Goal: Transaction & Acquisition: Download file/media

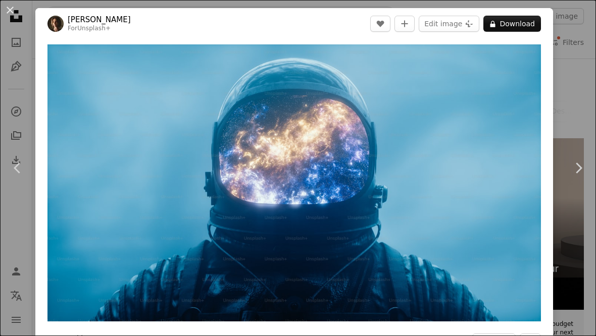
scroll to position [4285, 0]
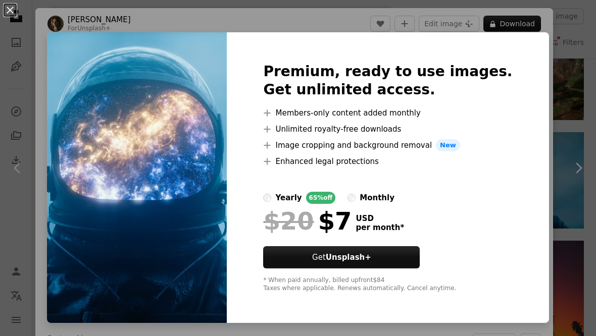
click at [572, 51] on div "An X shape Premium, ready to use images. Get unlimited access. A plus sign Memb…" at bounding box center [298, 168] width 596 height 336
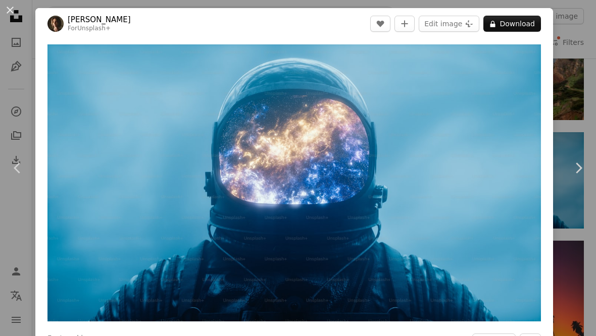
click at [572, 38] on div "An X shape Chevron left Chevron right [PERSON_NAME] For Unsplash+ A heart A plu…" at bounding box center [298, 168] width 596 height 336
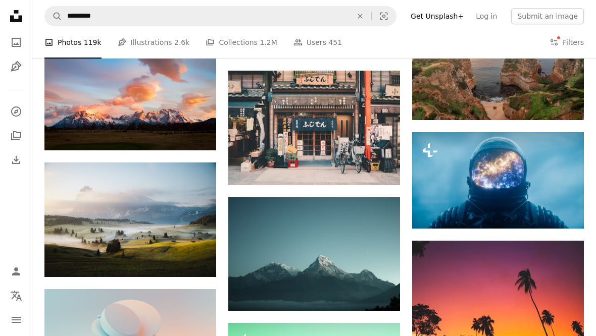
click at [558, 37] on button "Filters Filters" at bounding box center [566, 42] width 34 height 32
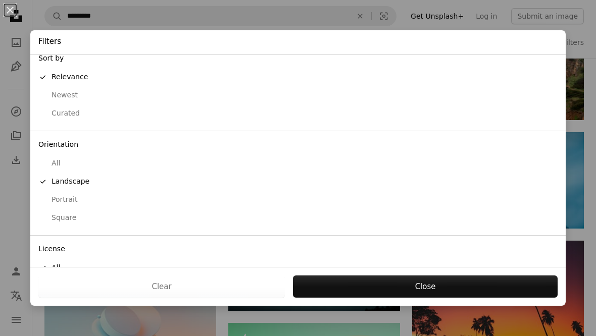
scroll to position [9, 0]
click at [61, 300] on div "Free" at bounding box center [297, 305] width 519 height 10
click at [463, 298] on button "Apply" at bounding box center [424, 287] width 265 height 22
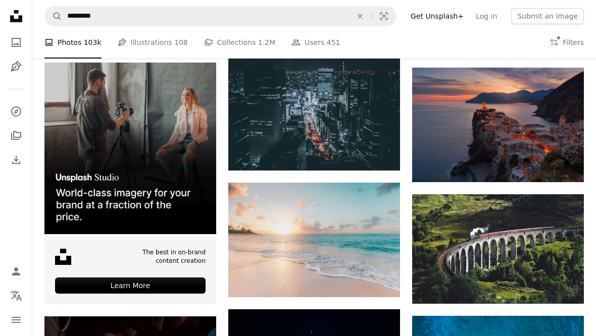
scroll to position [1194, 0]
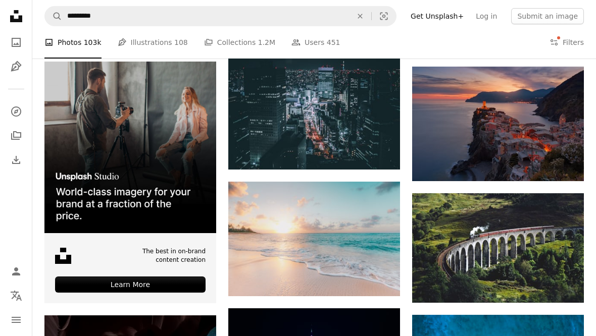
click at [546, 134] on img at bounding box center [498, 124] width 172 height 115
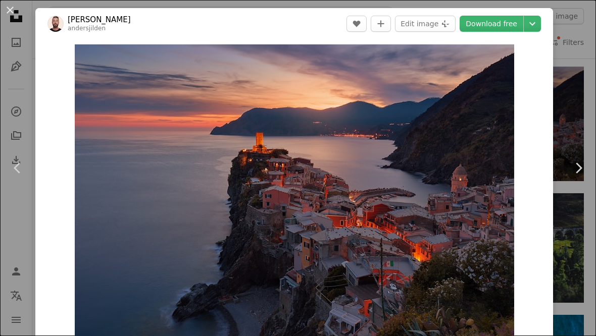
click at [585, 120] on div "An X shape Chevron left Chevron right [PERSON_NAME] andersjilden A heart A plus…" at bounding box center [298, 168] width 596 height 336
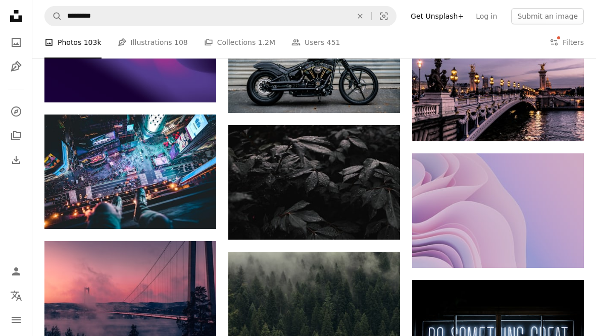
scroll to position [3914, 0]
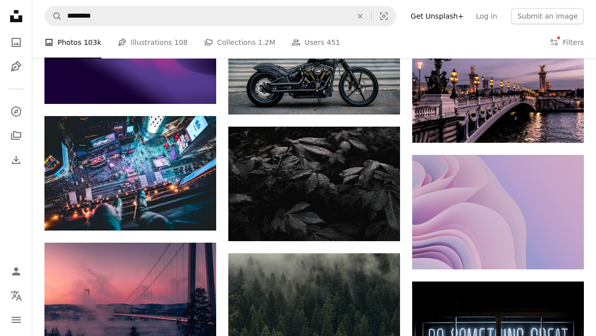
click at [89, 164] on img at bounding box center [130, 173] width 172 height 115
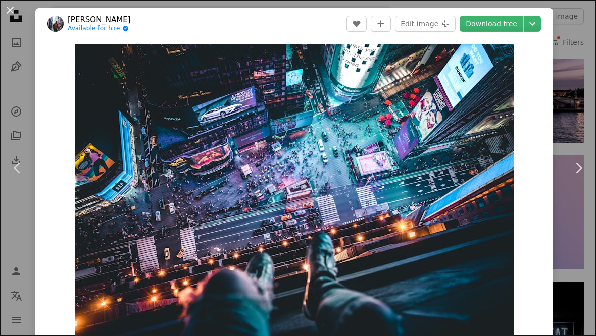
click at [583, 260] on div "An X shape Chevron left Chevron right [PERSON_NAME] Available for hire A checkm…" at bounding box center [298, 168] width 596 height 336
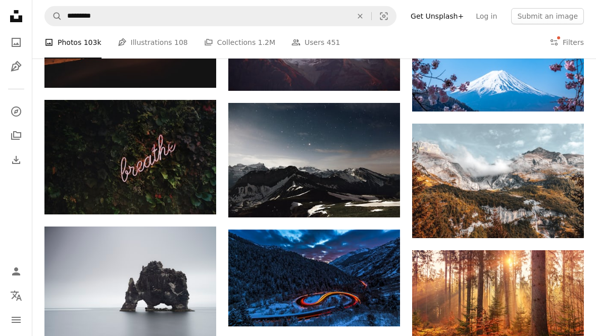
scroll to position [7396, 0]
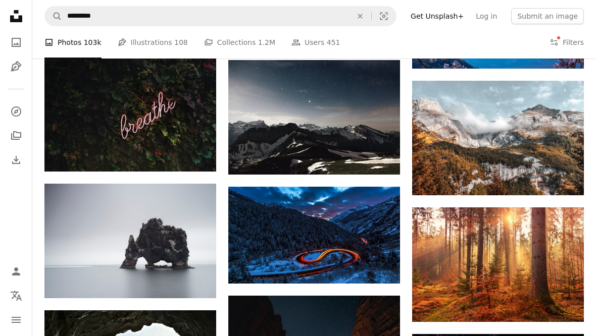
click at [270, 225] on img at bounding box center [314, 235] width 172 height 96
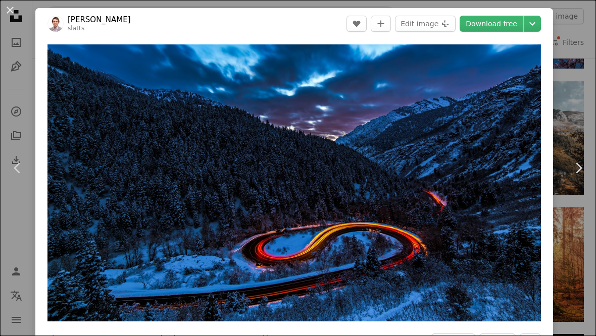
click at [579, 209] on link "Chevron right" at bounding box center [577, 168] width 35 height 97
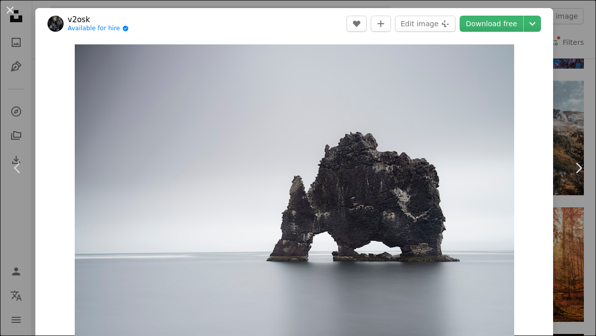
click at [579, 176] on icon "Chevron right" at bounding box center [578, 168] width 16 height 16
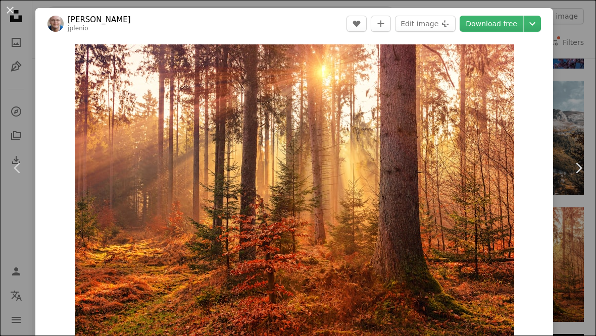
click at [575, 16] on div "An X shape Chevron left Chevron right [PERSON_NAME] jplenio A heart A plus sign…" at bounding box center [298, 168] width 596 height 336
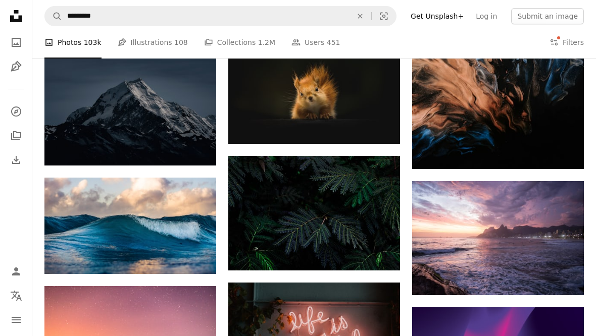
scroll to position [6274, 0]
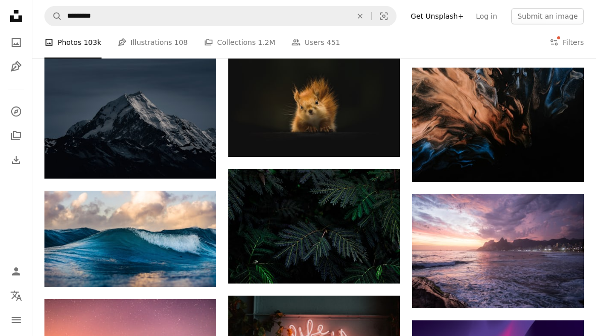
click at [89, 222] on img at bounding box center [130, 239] width 172 height 96
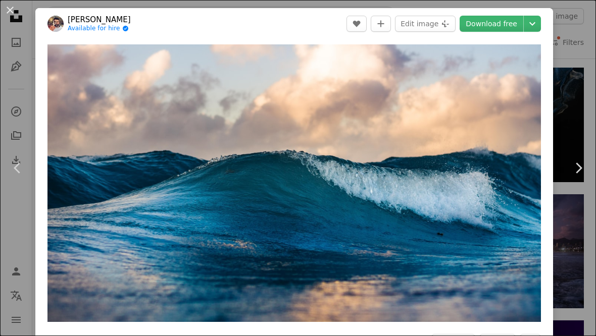
click at [574, 54] on div "An X shape Chevron left Chevron right [PERSON_NAME] Available for hire A checkm…" at bounding box center [298, 168] width 596 height 336
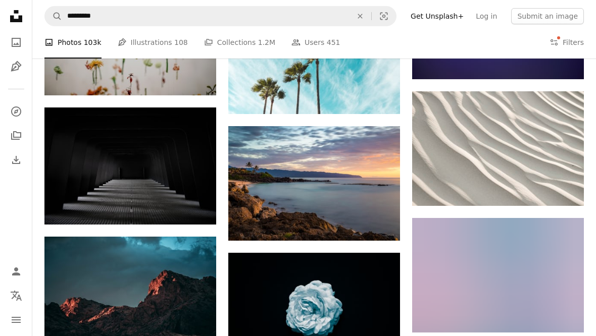
scroll to position [15385, 0]
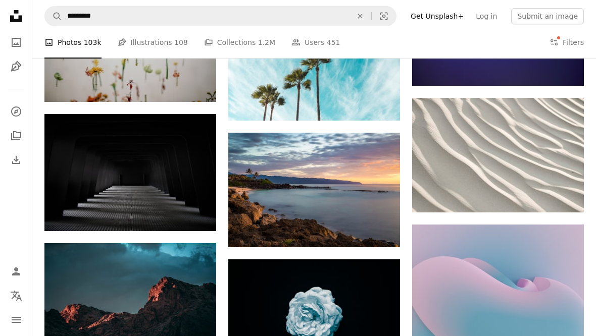
click at [521, 147] on img at bounding box center [498, 155] width 172 height 115
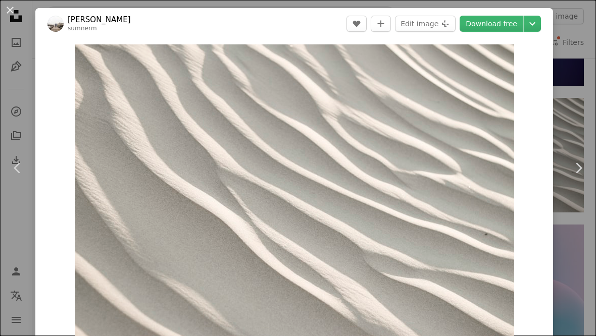
click at [575, 86] on div "An X shape Chevron left Chevron right [PERSON_NAME] sumnerm A heart A plus sign…" at bounding box center [298, 168] width 596 height 336
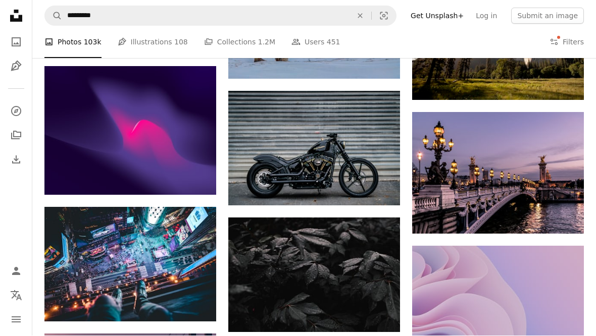
scroll to position [3824, 0]
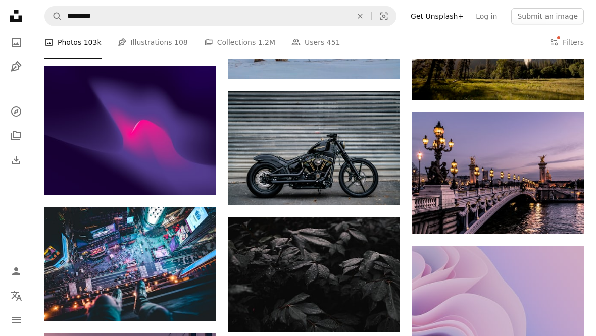
click at [175, 263] on img at bounding box center [130, 264] width 172 height 115
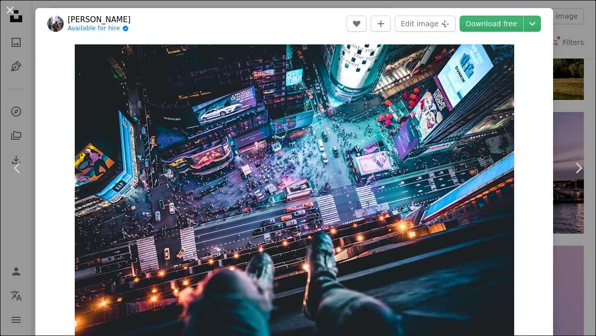
click at [515, 18] on link "Download free" at bounding box center [491, 24] width 64 height 16
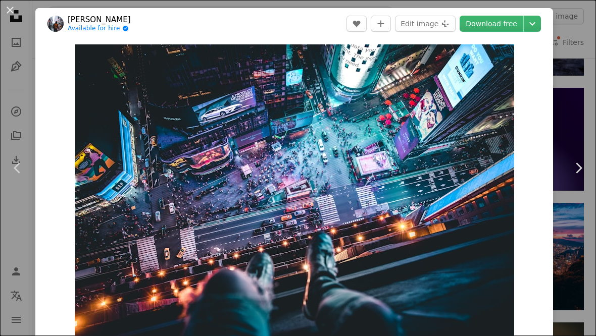
click at [14, 11] on button "An X shape" at bounding box center [10, 10] width 12 height 12
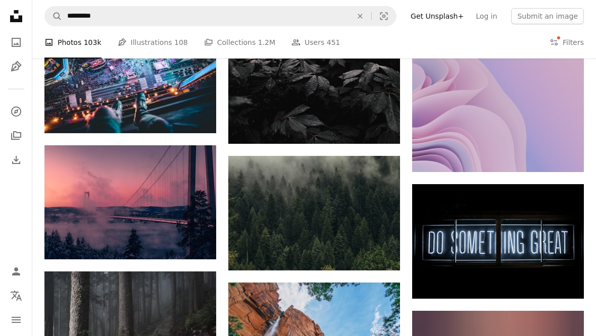
scroll to position [4012, 0]
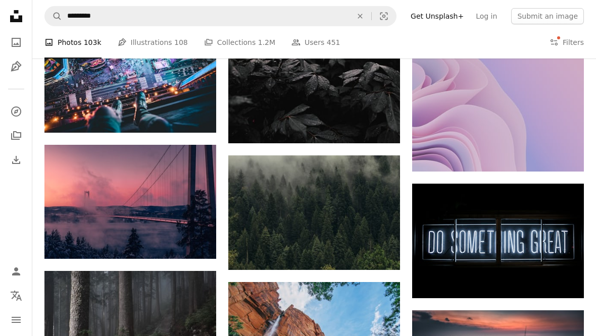
click at [354, 92] on img at bounding box center [314, 86] width 172 height 115
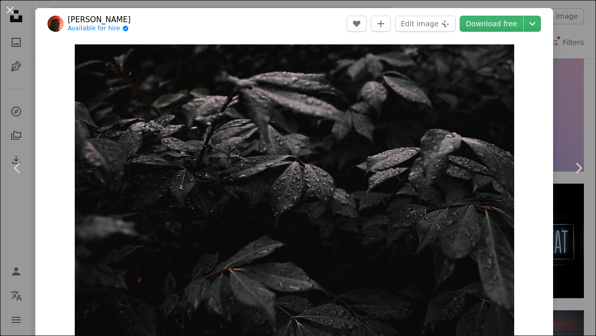
click at [505, 29] on link "Download free" at bounding box center [491, 24] width 64 height 16
